Goal: Navigation & Orientation: Find specific page/section

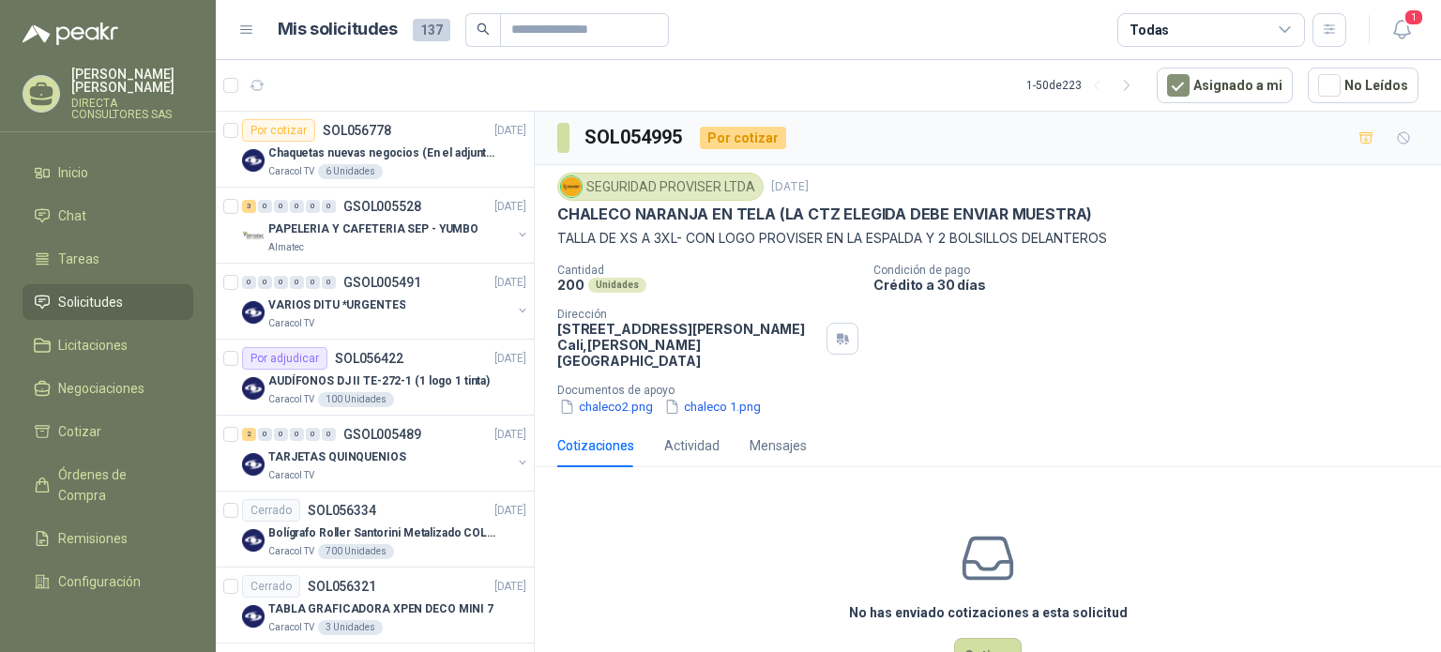
scroll to position [1313, 0]
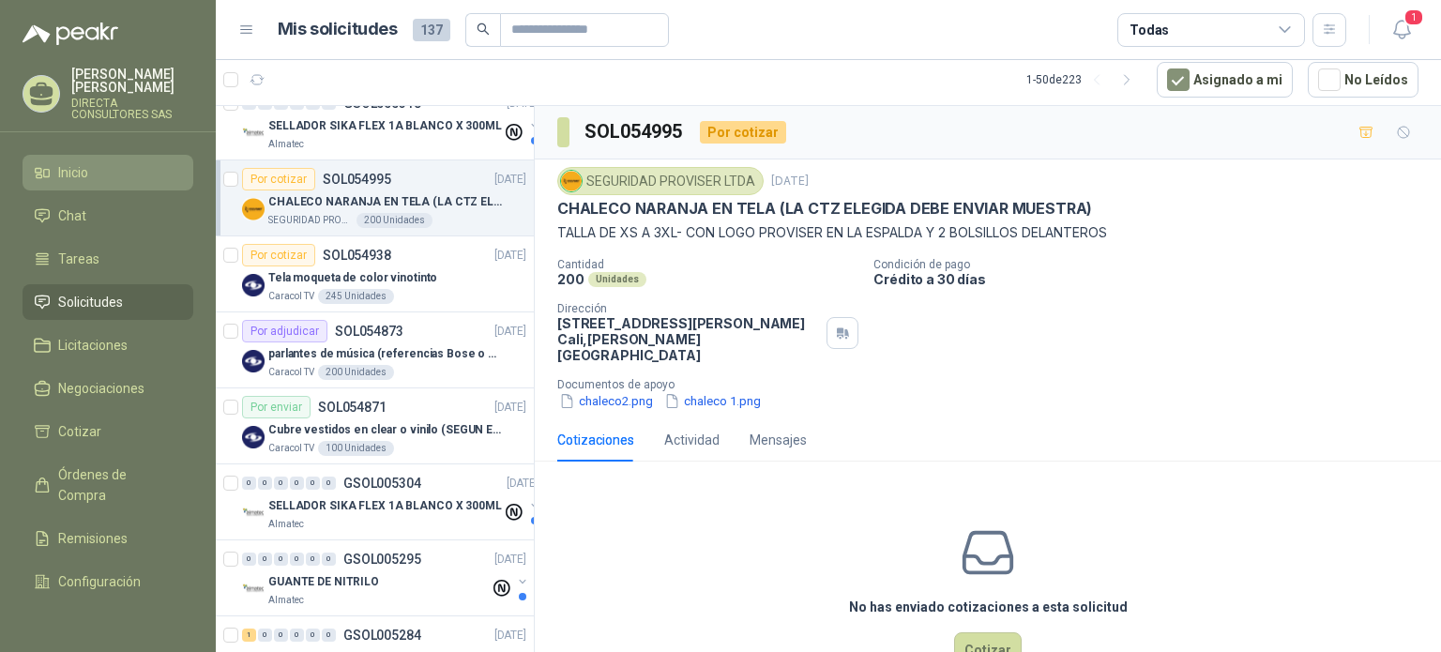
click at [96, 164] on li "Inicio" at bounding box center [108, 172] width 148 height 21
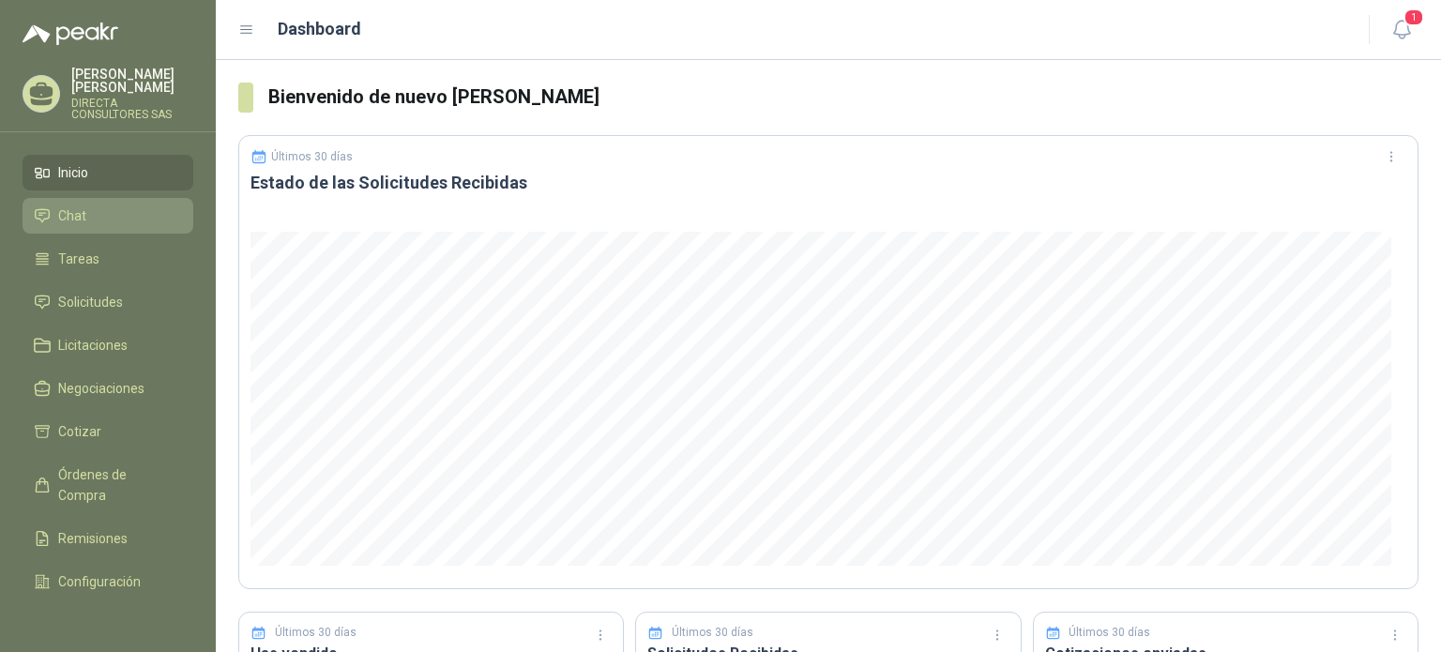
click at [84, 205] on span "Chat" at bounding box center [72, 215] width 28 height 21
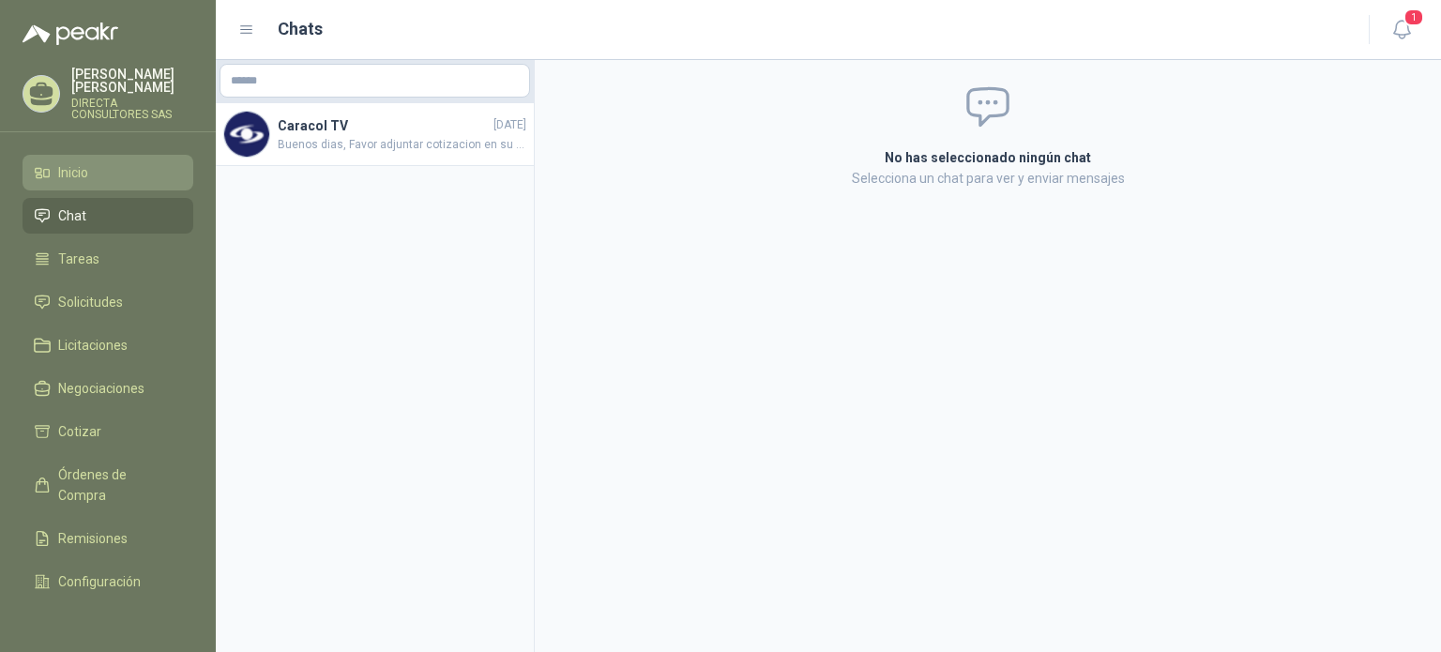
click at [107, 163] on li "Inicio" at bounding box center [108, 172] width 148 height 21
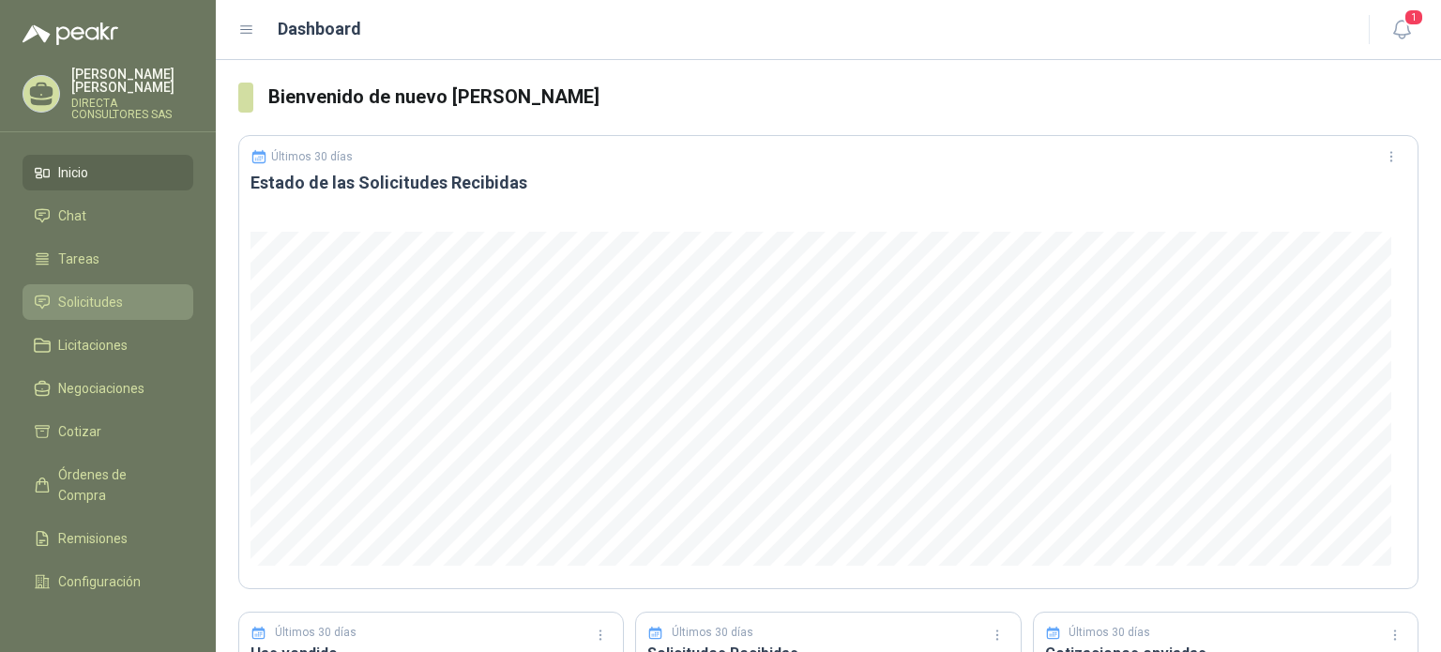
click at [94, 292] on span "Solicitudes" at bounding box center [90, 302] width 65 height 21
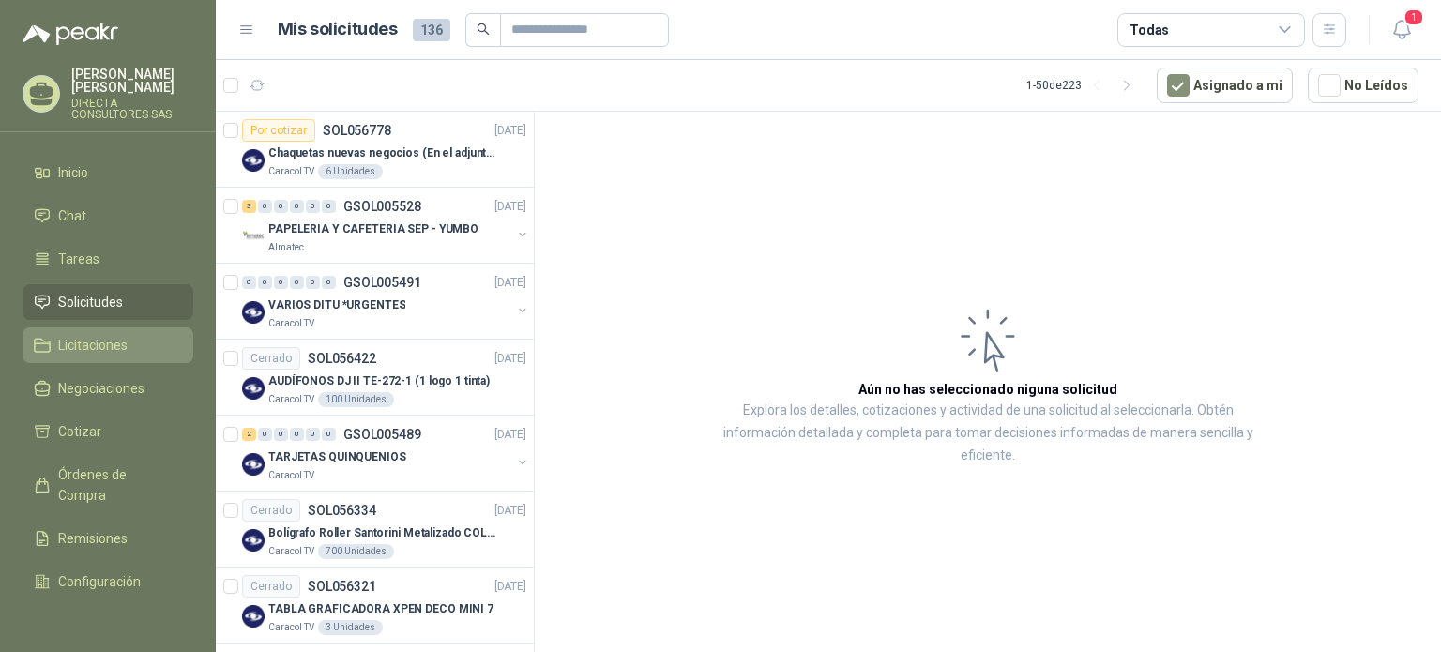
click at [100, 337] on span "Licitaciones" at bounding box center [92, 345] width 69 height 21
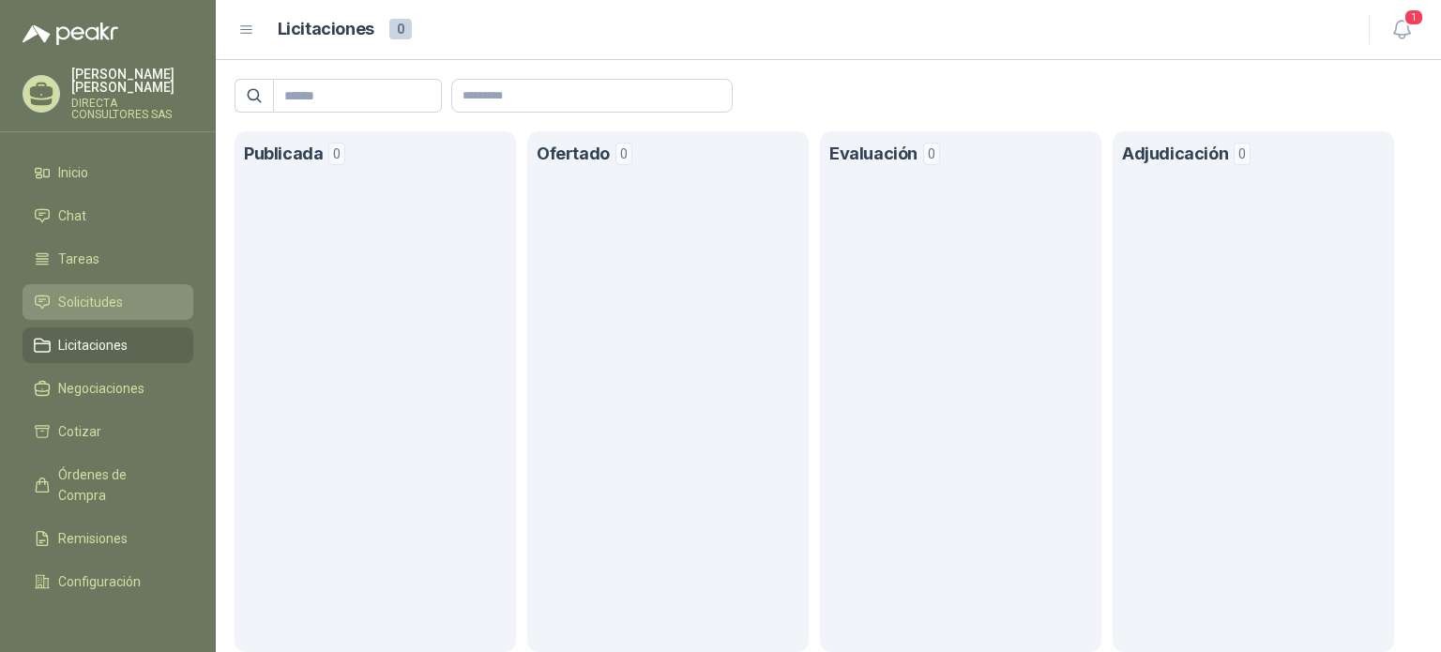
click at [101, 296] on span "Solicitudes" at bounding box center [90, 302] width 65 height 21
